Goal: Task Accomplishment & Management: Complete application form

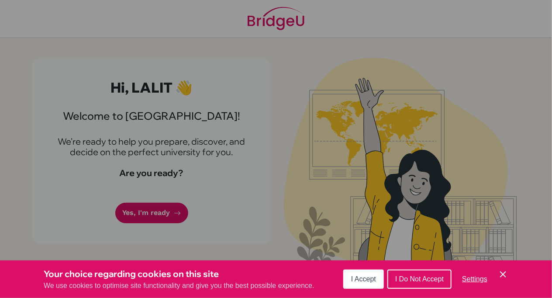
click at [369, 281] on span "I Accept" at bounding box center [363, 278] width 25 height 7
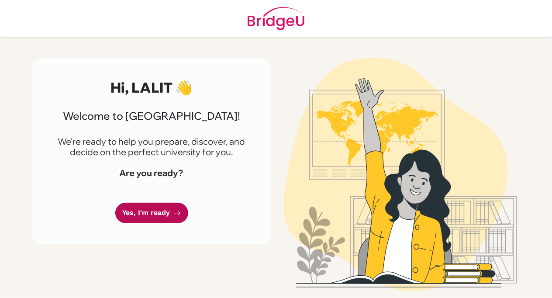
click at [152, 213] on link "Yes, I'm ready" at bounding box center [151, 213] width 73 height 21
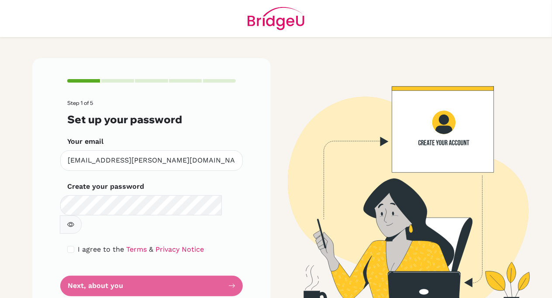
click at [82, 215] on button "button" at bounding box center [71, 224] width 22 height 18
click at [68, 246] on input "checkbox" at bounding box center [70, 249] width 7 height 7
checkbox input "true"
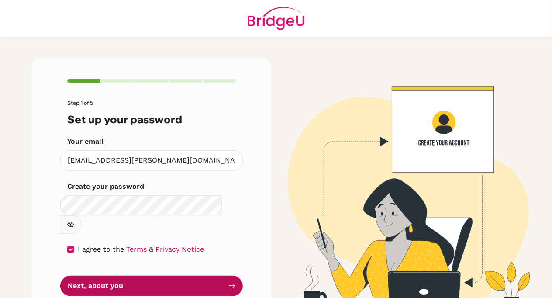
click at [109, 276] on button "Next, about you" at bounding box center [151, 286] width 183 height 21
